Goal: Information Seeking & Learning: Learn about a topic

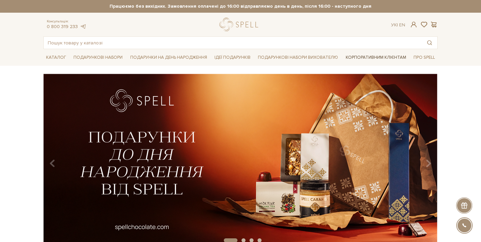
click at [365, 58] on link "Корпоративним клієнтам" at bounding box center [376, 57] width 66 height 11
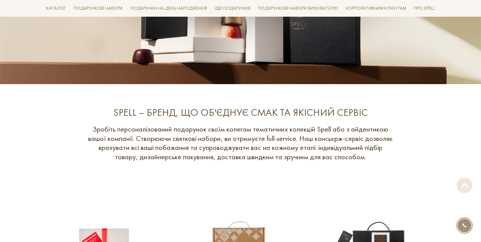
scroll to position [207, 0]
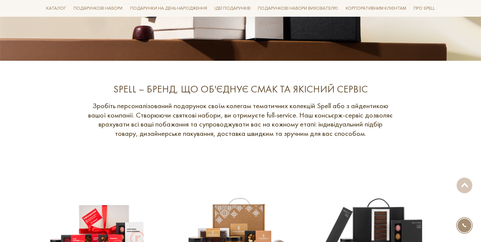
click at [176, 107] on p "Зробіть персоналізований подарунок своїм колегам тематичних колекцій Spell або …" at bounding box center [241, 119] width 308 height 37
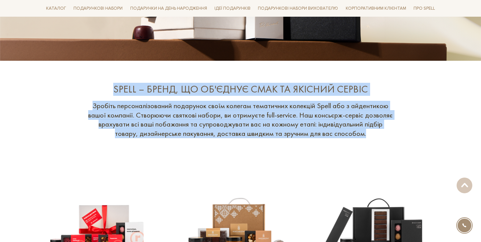
drag, startPoint x: 118, startPoint y: 90, endPoint x: 357, endPoint y: 135, distance: 243.6
click at [357, 135] on div "SPELL – БРЕНД, ЩО ОБ'ЄДНУЄ СМАК ТА ЯКІСНИЙ СЕРВІС Зробіть персоналізований пода…" at bounding box center [240, 206] width 402 height 246
copy div "SPELL – БРЕНД, ЩО ОБ'ЄДНУЄ СМАК ТА ЯКІСНИЙ СЕРВІС Зробіть персоналізований пода…"
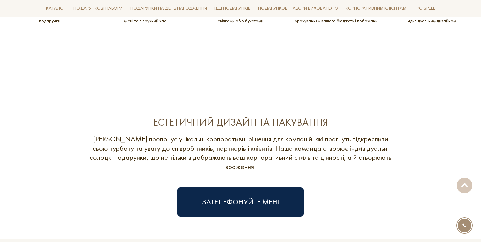
scroll to position [949, 0]
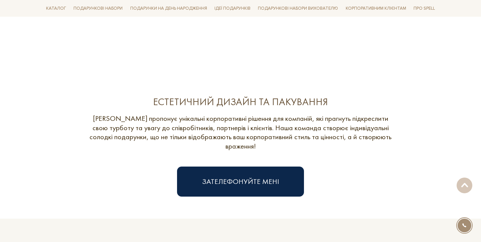
click at [204, 130] on div "​​Spell пропонує унікальні корпоративні рішення для компаній, які прагнуть підк…" at bounding box center [241, 132] width 308 height 37
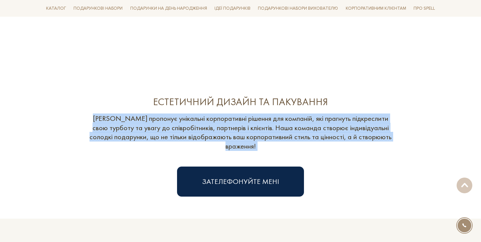
click at [204, 130] on div "​​Spell пропонує унікальні корпоративні рішення для компаній, які прагнуть підк…" at bounding box center [241, 132] width 308 height 37
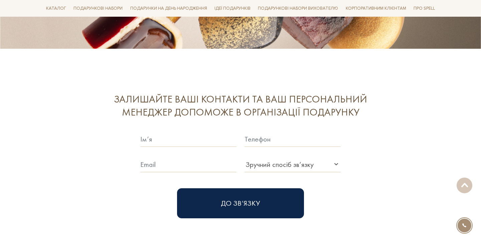
scroll to position [1651, 0]
